Goal: Task Accomplishment & Management: Complete application form

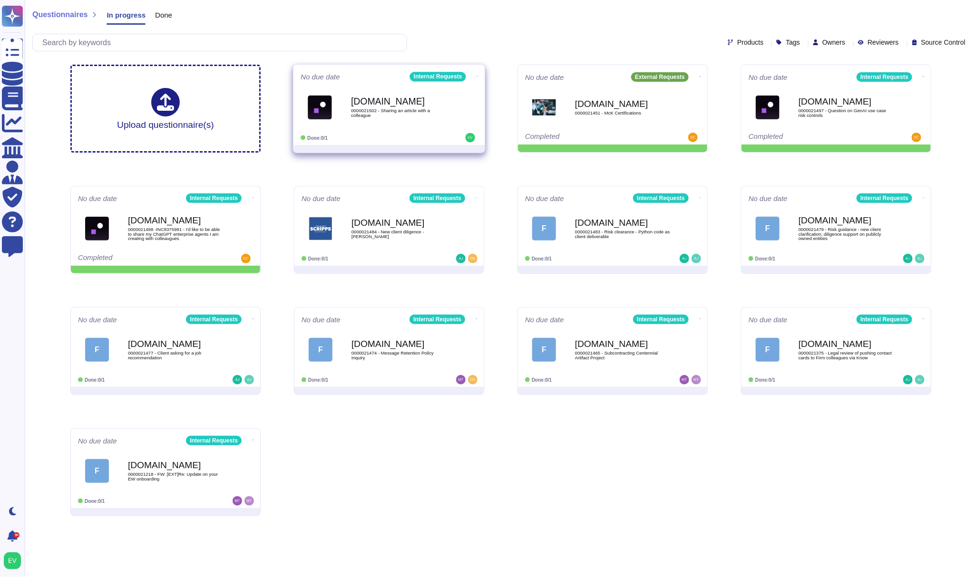
click at [406, 130] on div "[DOMAIN_NAME] 0000021502 - Sharing an article with a colleague" at bounding box center [389, 107] width 177 height 48
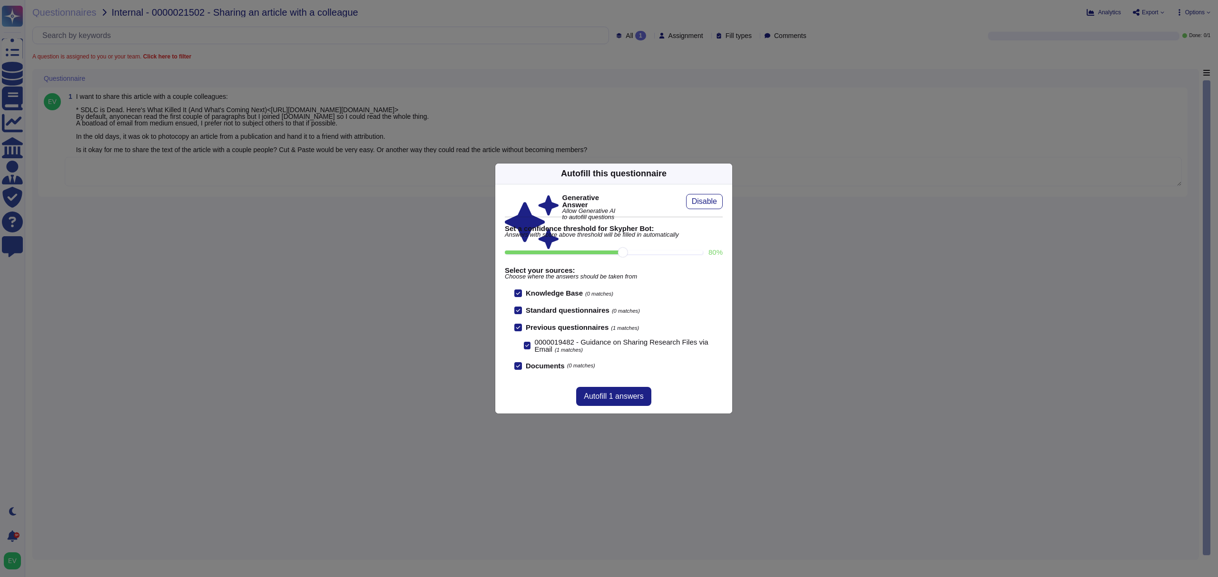
click at [714, 168] on div "Autofill this questionnaire" at bounding box center [613, 174] width 237 height 21
click at [720, 171] on div "Autofill this questionnaire" at bounding box center [613, 174] width 237 height 21
click at [726, 174] on icon at bounding box center [726, 174] width 0 height 0
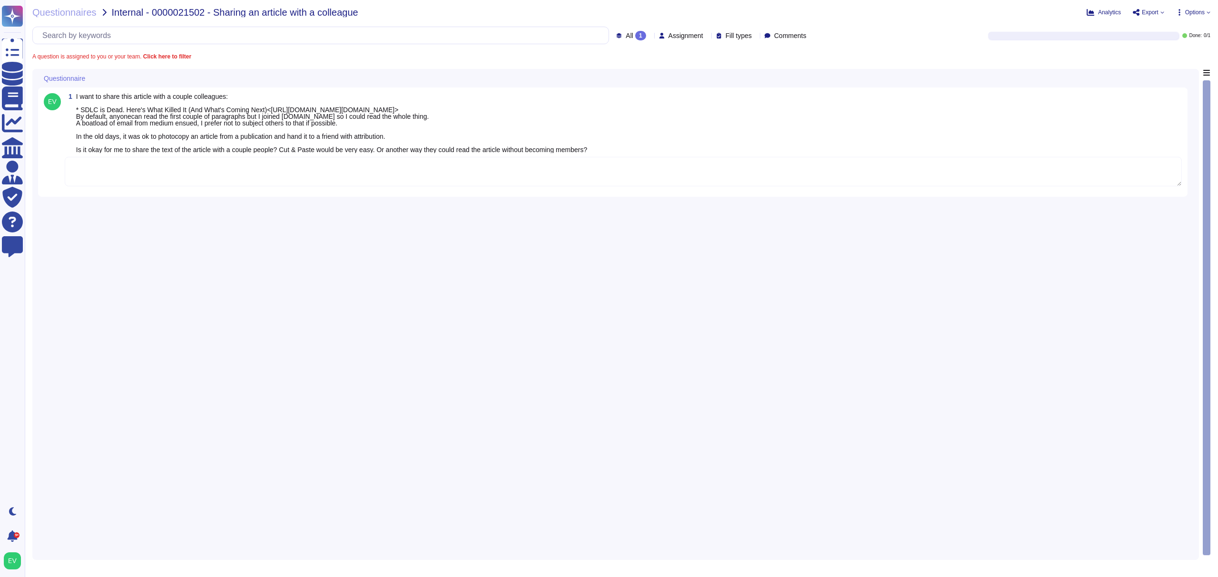
click at [413, 184] on textarea at bounding box center [623, 171] width 1117 height 29
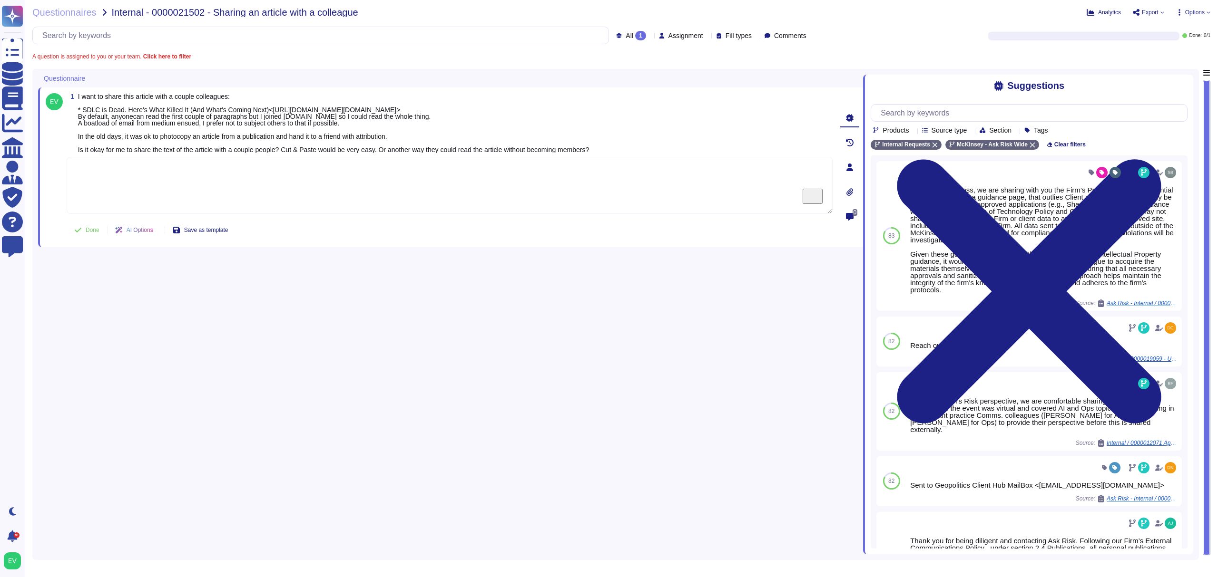
click at [160, 187] on textarea "To enrich screen reader interactions, please activate Accessibility in Grammarl…" at bounding box center [450, 185] width 766 height 57
paste textarea "For your review, we are sharing the Firm’s Use of Third-Party Content guidance …"
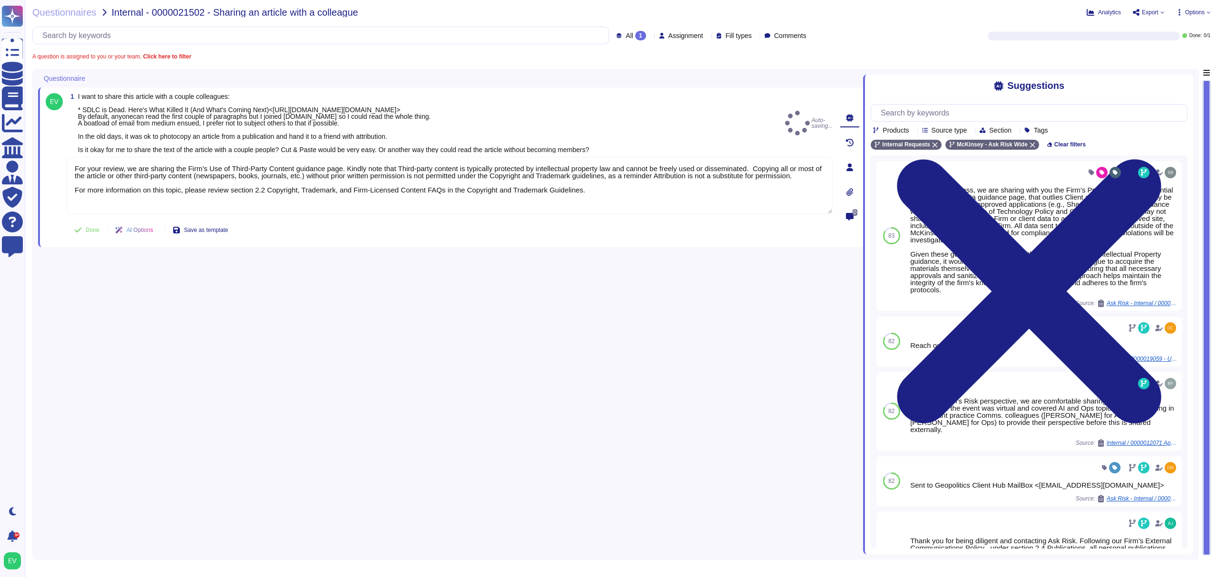
type textarea "For your review, we are sharing the Firm’s Use of Third-Party Content guidance …"
click at [69, 240] on button "Done" at bounding box center [87, 230] width 40 height 19
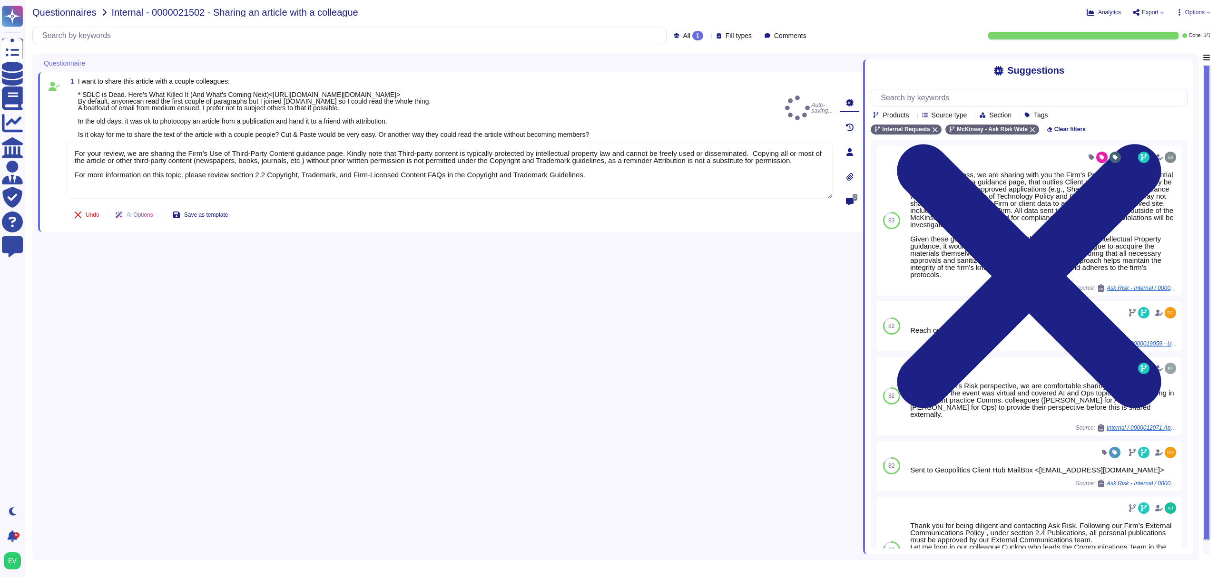
click at [63, 8] on span "Questionnaires" at bounding box center [64, 13] width 64 height 10
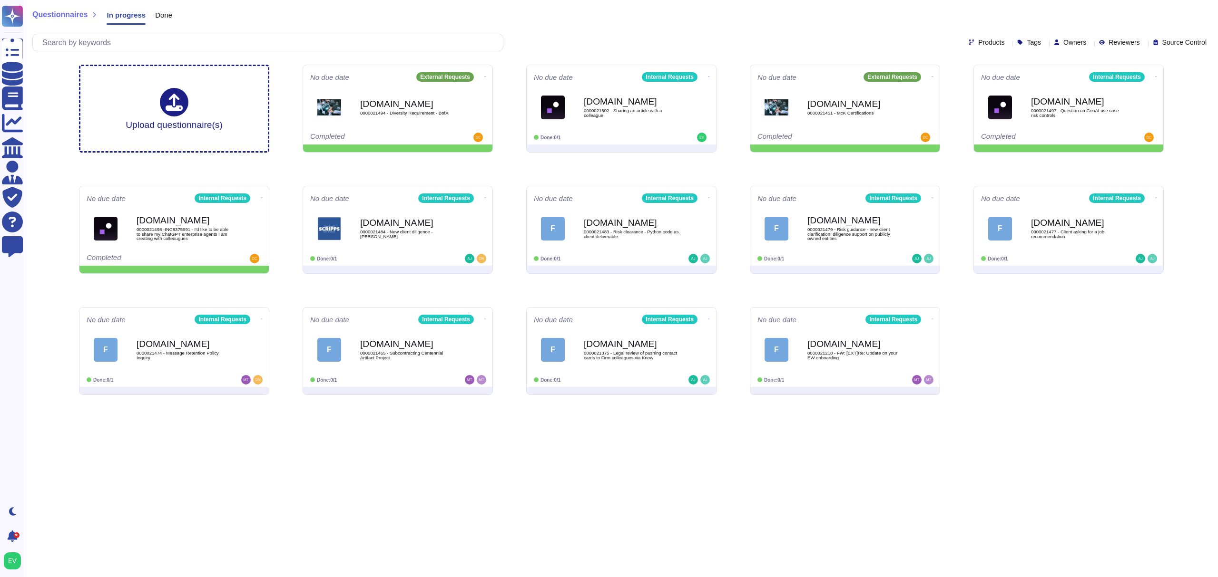
click at [159, 14] on span "Done" at bounding box center [163, 14] width 17 height 7
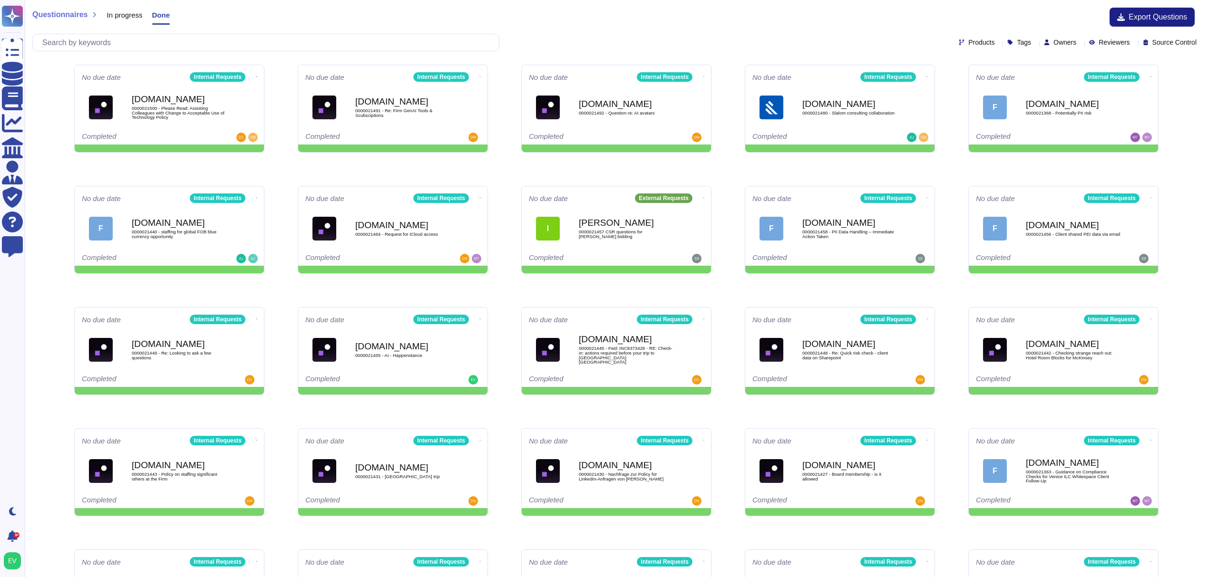
click at [126, 14] on span "In progress" at bounding box center [125, 14] width 36 height 7
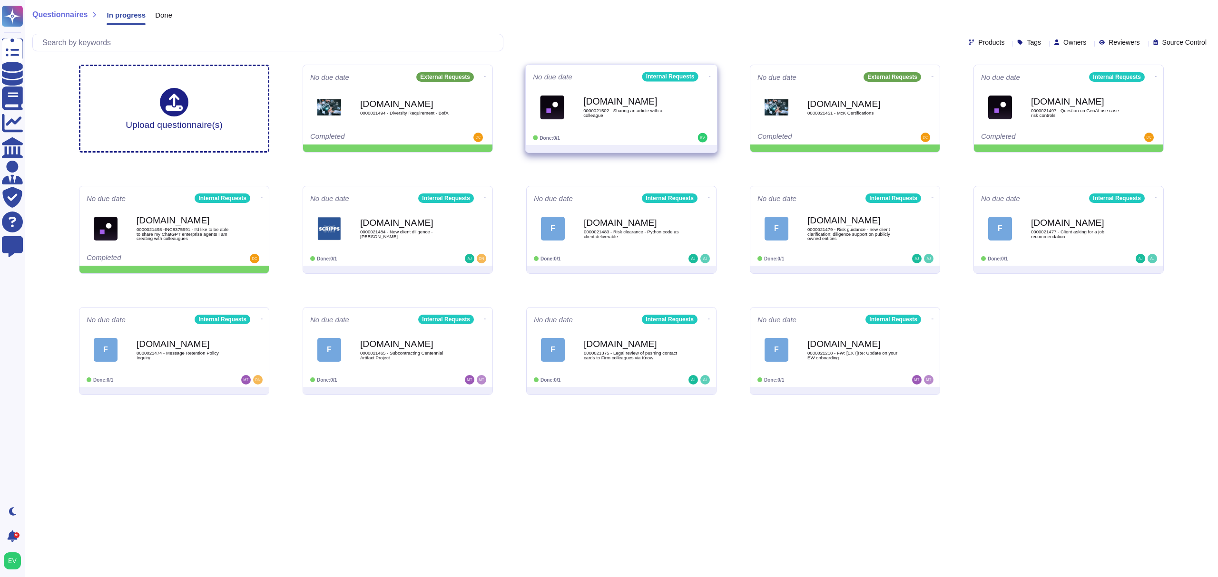
click at [632, 113] on span "0000021502 - Sharing an article with a colleague" at bounding box center [631, 112] width 96 height 9
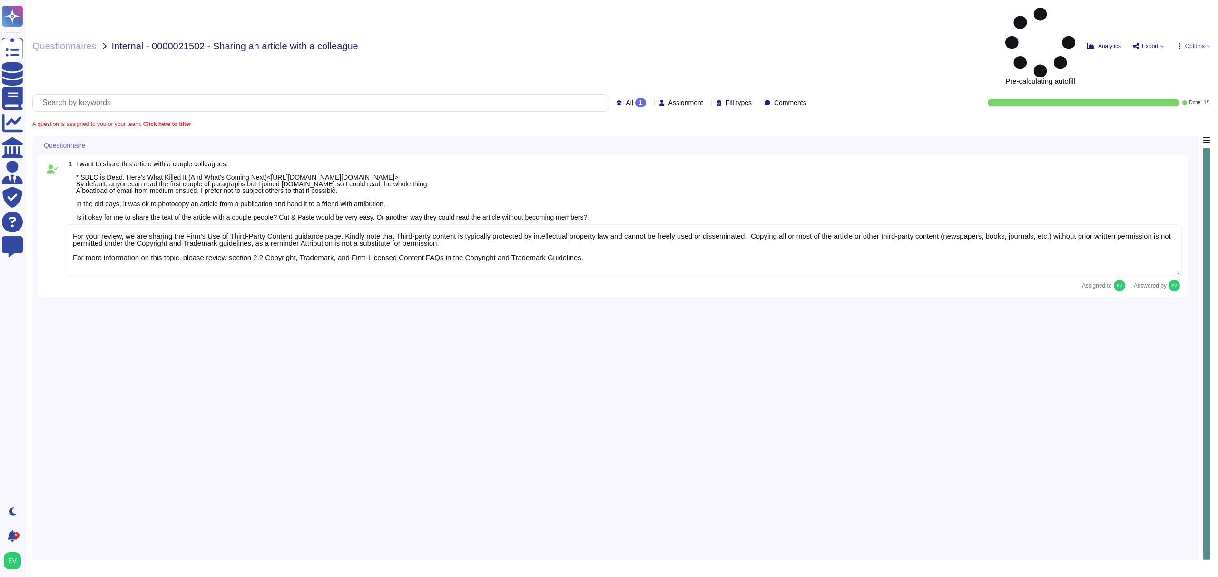
type textarea "For your review, we are sharing the Firm’s Use of Third-Party Content guidance …"
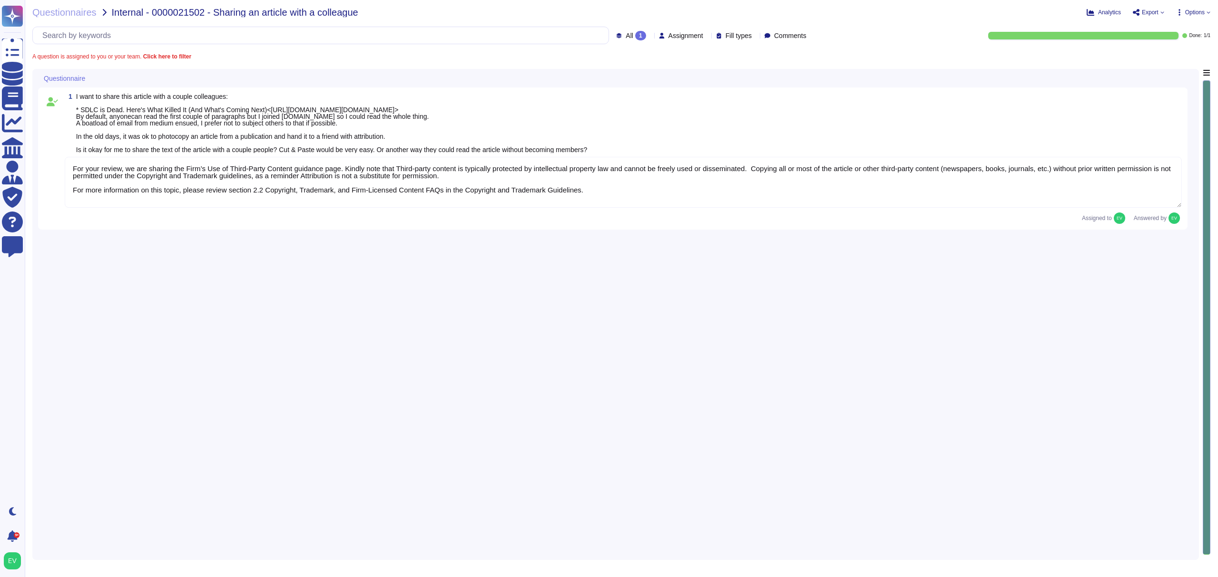
click at [195, 194] on textarea "For your review, we are sharing the Firm’s Use of Third-Party Content guidance …" at bounding box center [623, 182] width 1117 height 51
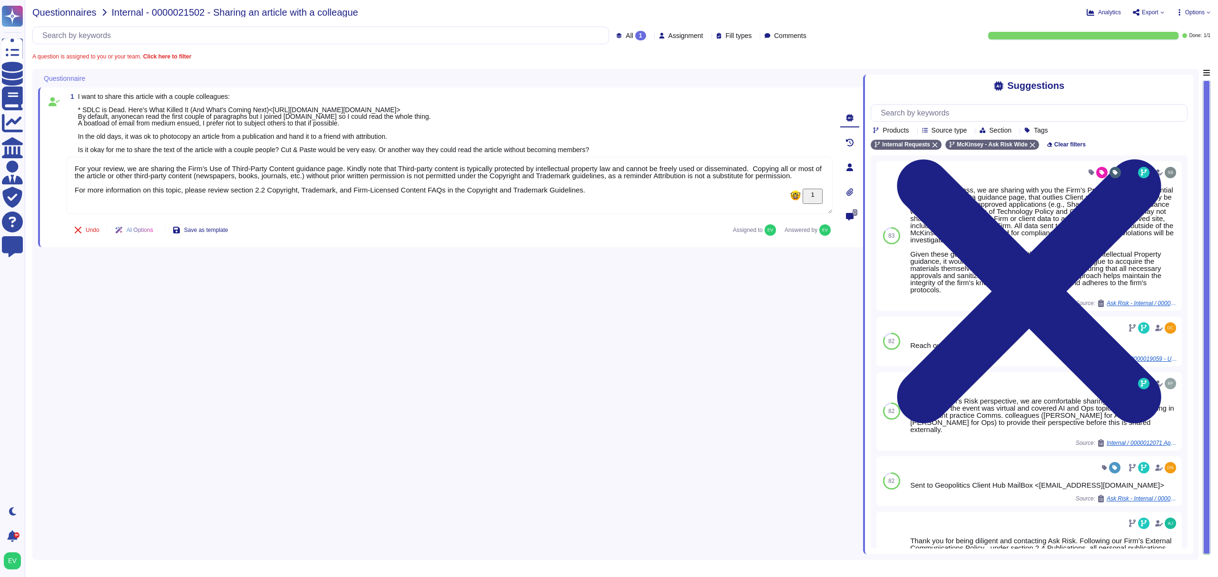
click at [65, 16] on span "Questionnaires" at bounding box center [64, 13] width 64 height 10
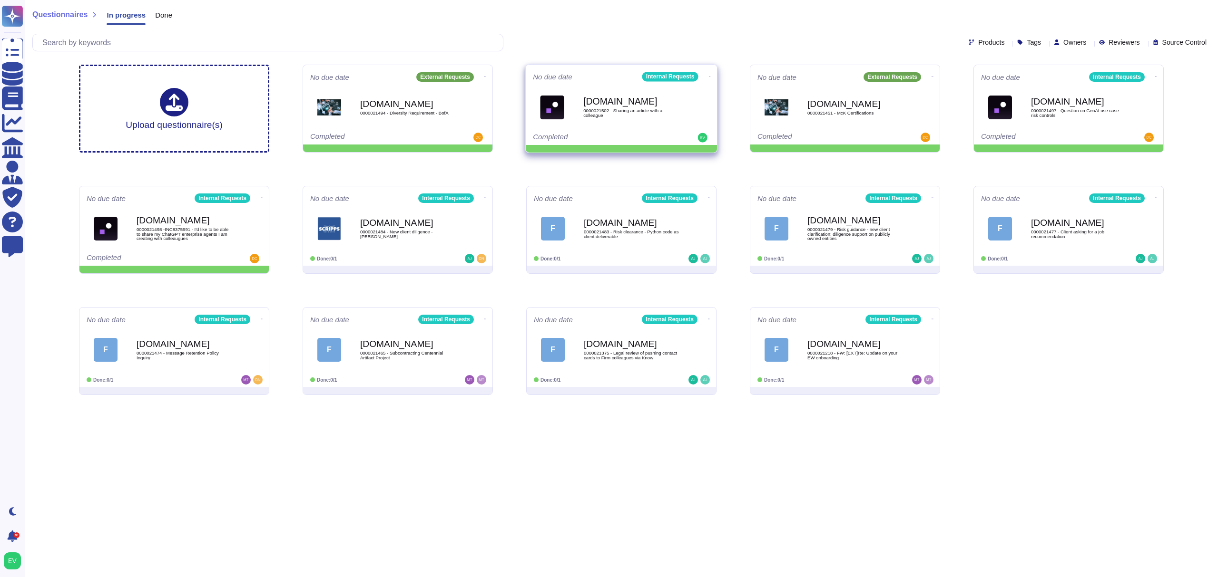
click at [486, 76] on icon at bounding box center [485, 77] width 2 height 2
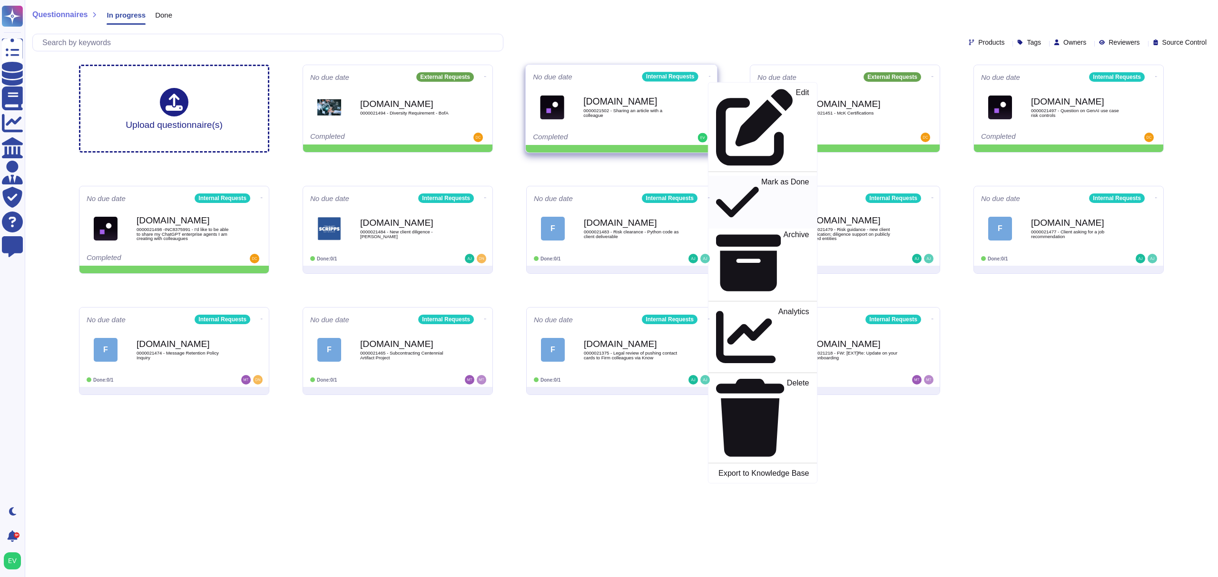
click at [761, 178] on p "Mark as Done" at bounding box center [785, 202] width 48 height 49
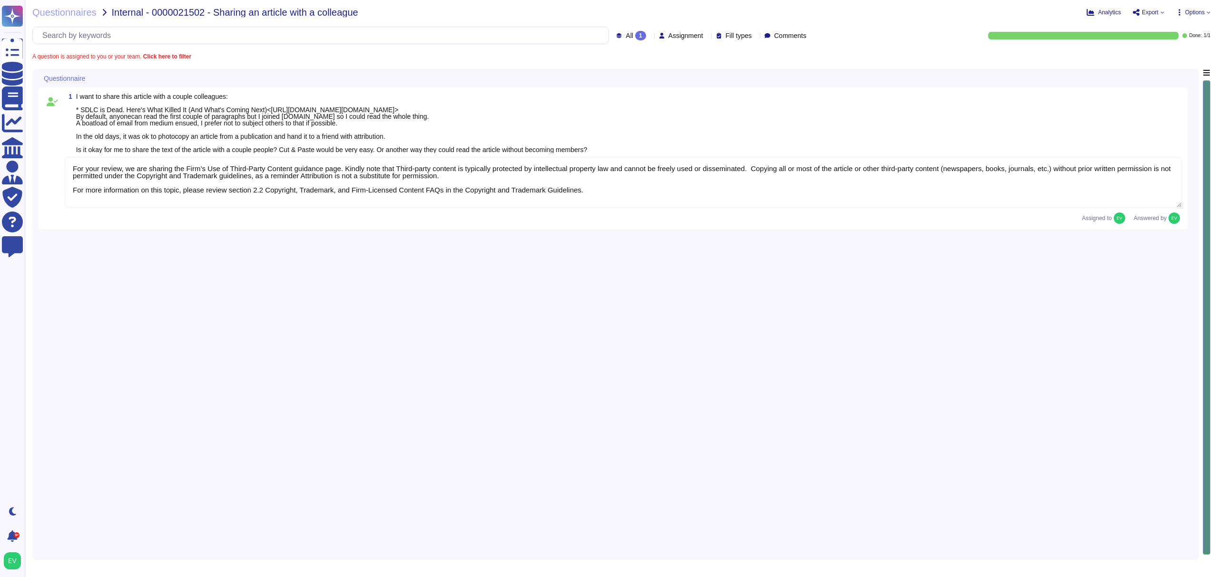
type textarea "For your review, we are sharing the Firm’s Use of Third-Party Content guidance …"
